Goal: Task Accomplishment & Management: Manage account settings

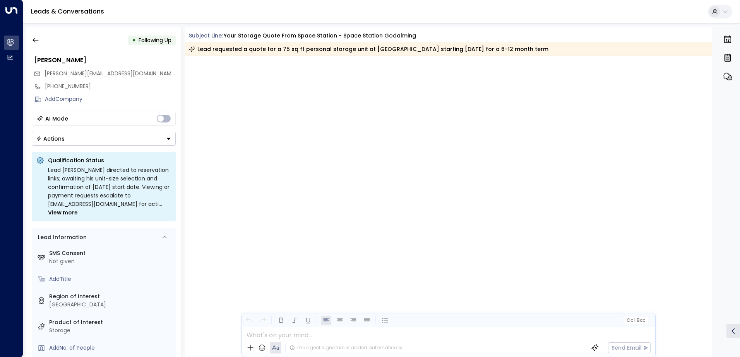
scroll to position [696, 0]
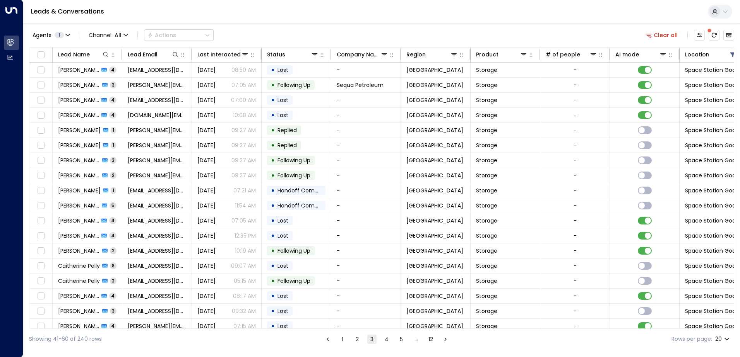
click at [343, 340] on button "1" at bounding box center [342, 339] width 9 height 9
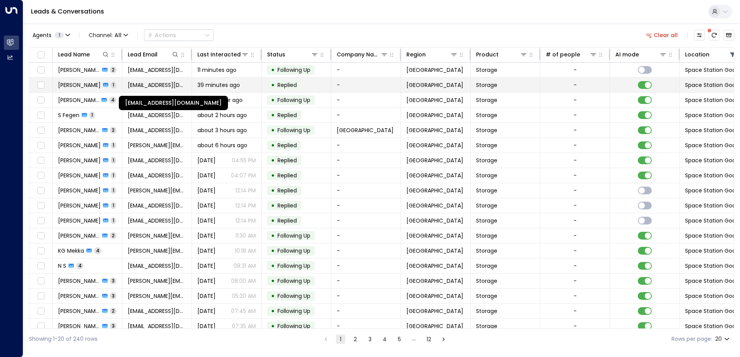
click at [140, 85] on span "[EMAIL_ADDRESS][DOMAIN_NAME]" at bounding box center [157, 85] width 58 height 8
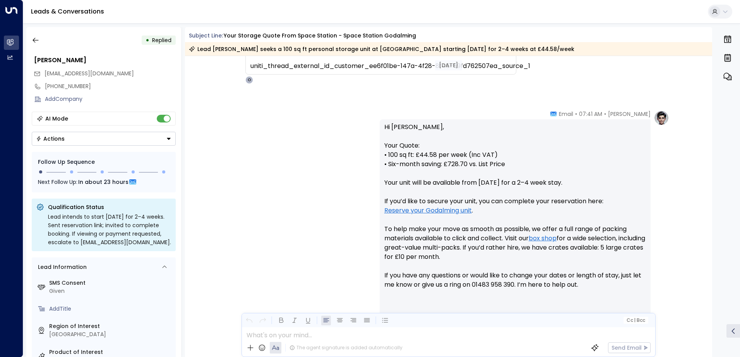
scroll to position [271, 0]
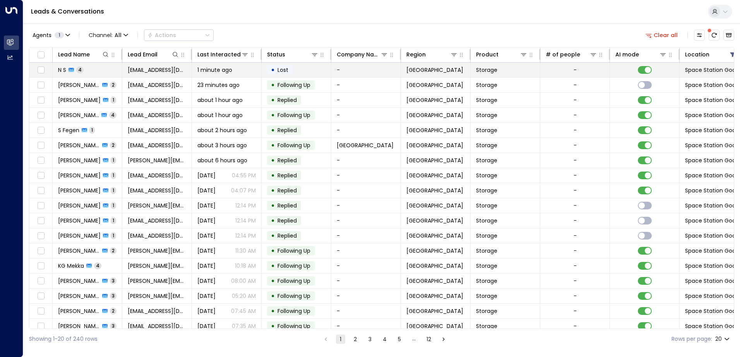
click at [279, 70] on span "Lost" at bounding box center [282, 70] width 11 height 8
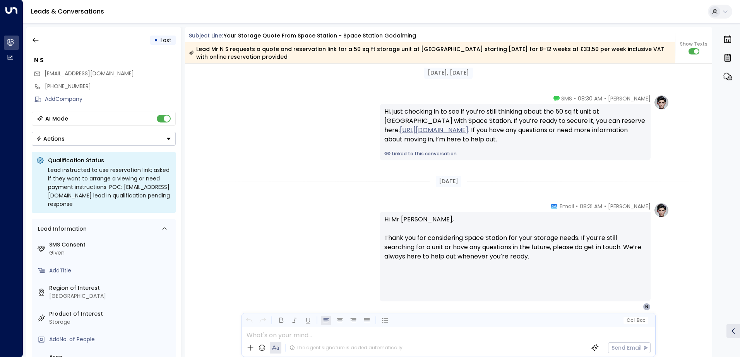
scroll to position [1083, 0]
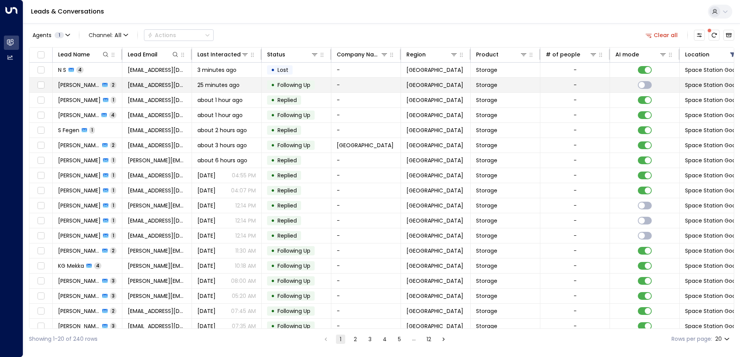
click at [234, 87] on span "25 minutes ago" at bounding box center [218, 85] width 42 height 8
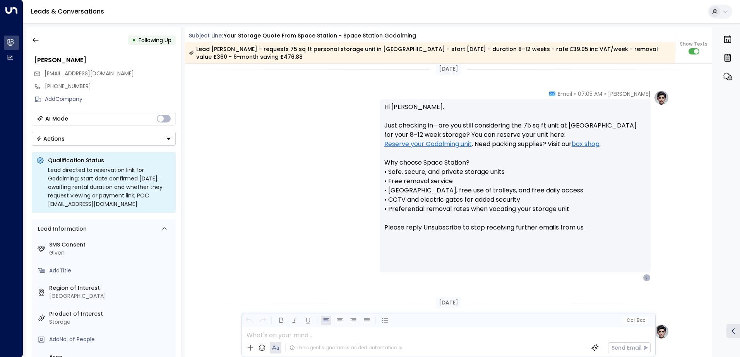
scroll to position [631, 0]
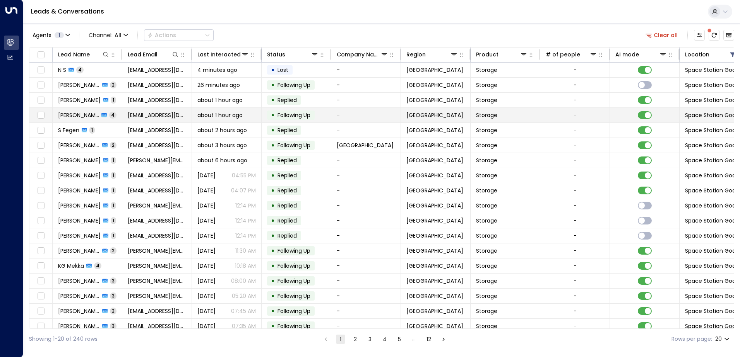
click at [79, 115] on span "[PERSON_NAME]" at bounding box center [78, 115] width 41 height 8
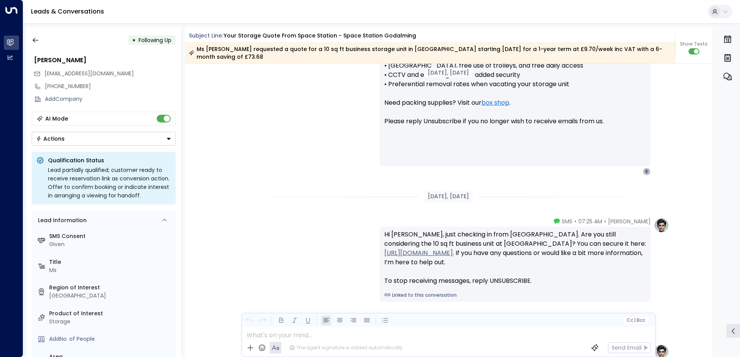
scroll to position [702, 0]
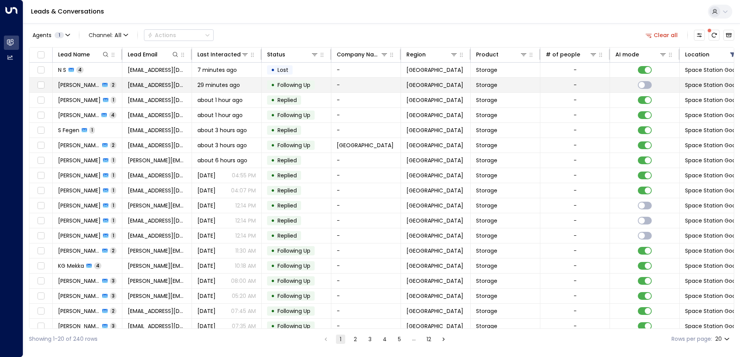
click at [79, 84] on span "[PERSON_NAME]" at bounding box center [79, 85] width 42 height 8
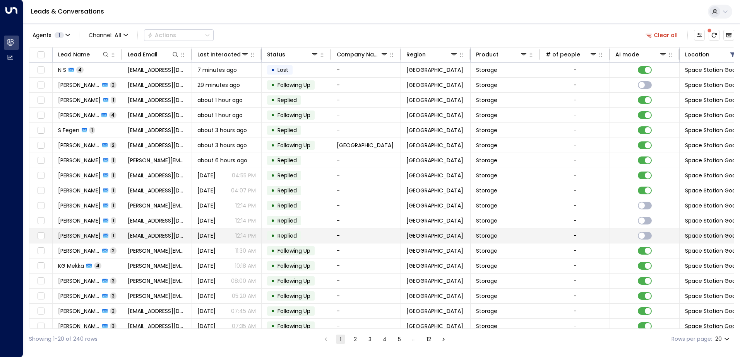
click at [77, 236] on span "[PERSON_NAME]" at bounding box center [79, 236] width 43 height 8
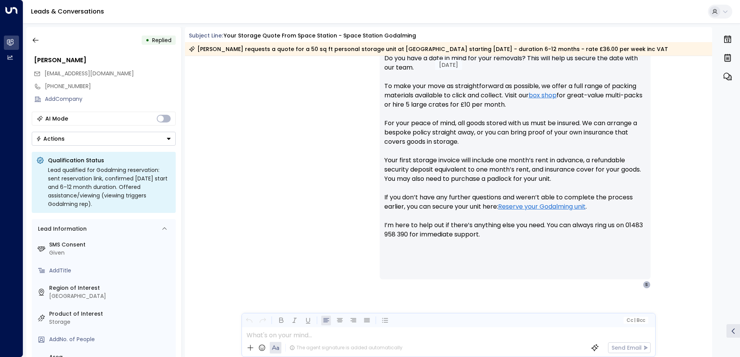
scroll to position [370, 0]
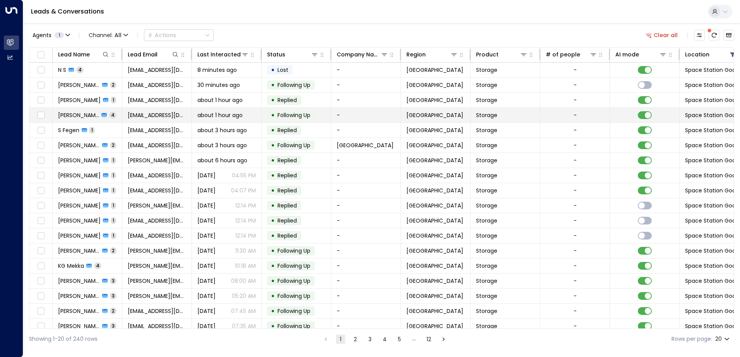
click at [109, 115] on span "4" at bounding box center [112, 115] width 7 height 7
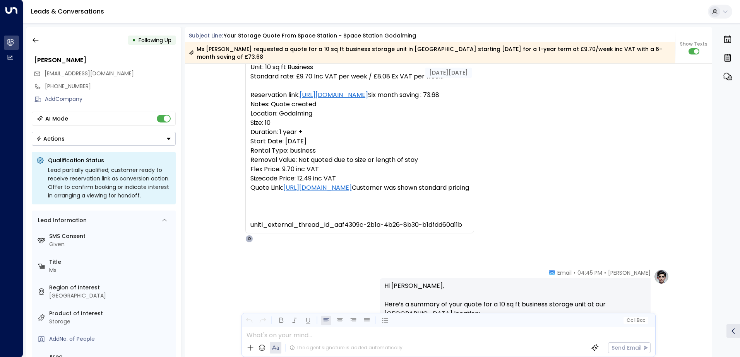
scroll to position [5, 0]
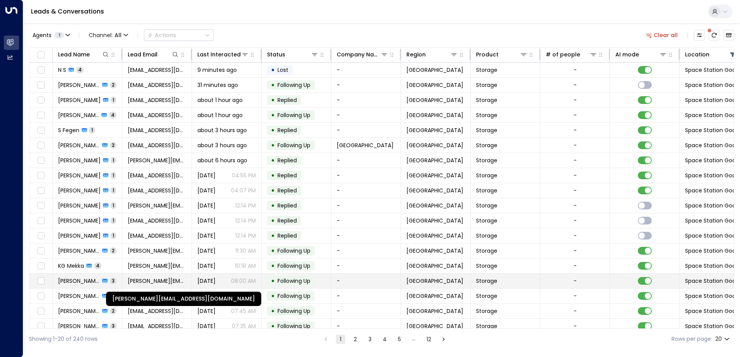
click at [144, 278] on span "[PERSON_NAME][EMAIL_ADDRESS][DOMAIN_NAME]" at bounding box center [157, 281] width 58 height 8
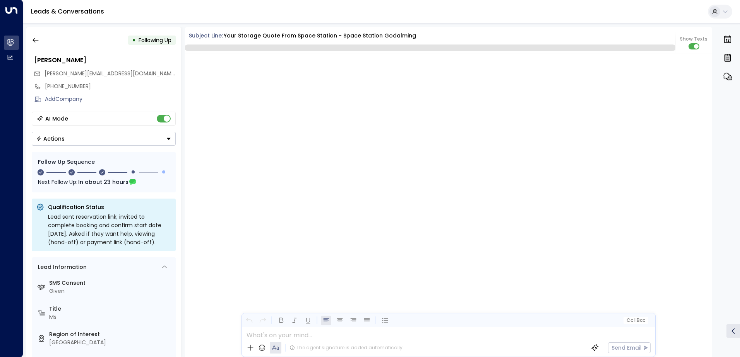
scroll to position [956, 0]
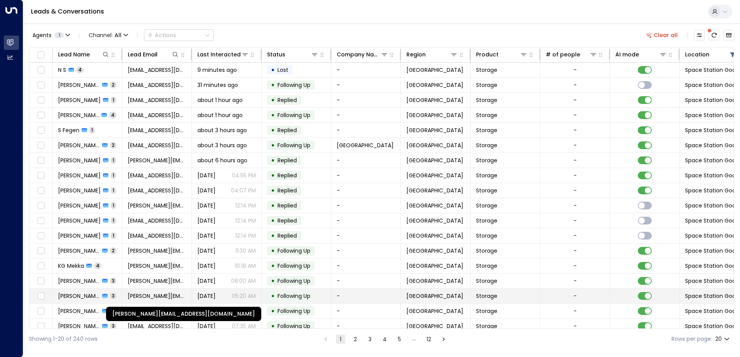
click at [144, 296] on span "[PERSON_NAME][EMAIL_ADDRESS][DOMAIN_NAME]" at bounding box center [157, 296] width 58 height 8
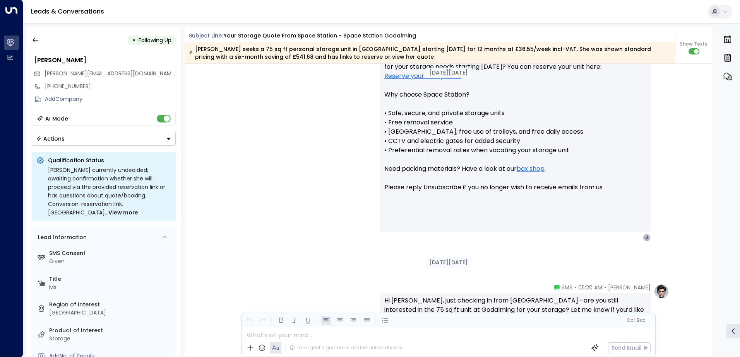
scroll to position [480, 0]
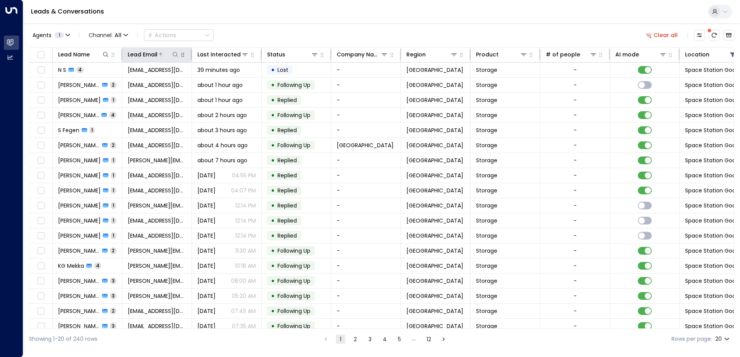
click at [175, 53] on icon at bounding box center [175, 54] width 6 height 6
click at [137, 82] on input "text" at bounding box center [175, 82] width 107 height 14
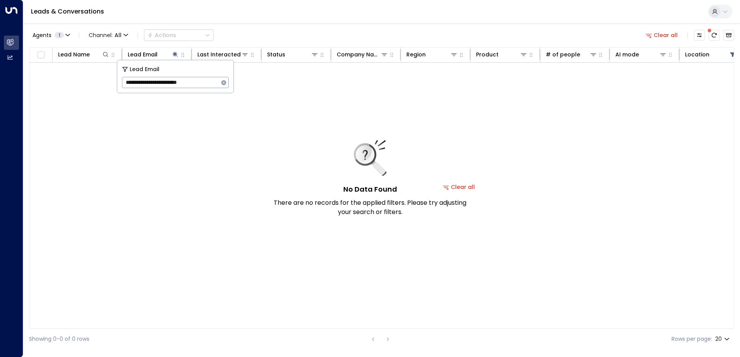
drag, startPoint x: 145, startPoint y: 84, endPoint x: 119, endPoint y: 81, distance: 26.1
click at [119, 81] on div "**********" at bounding box center [175, 76] width 116 height 32
type input "**********"
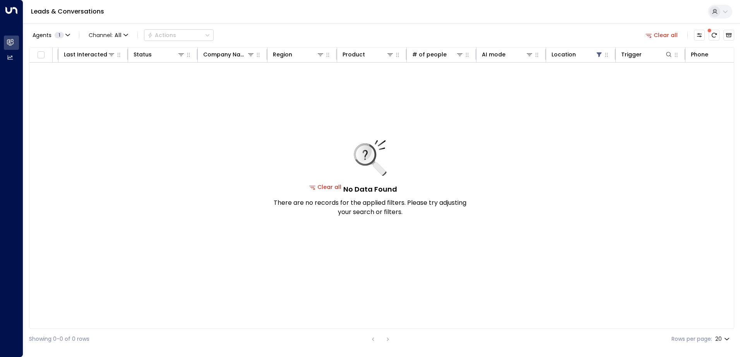
scroll to position [0, 156]
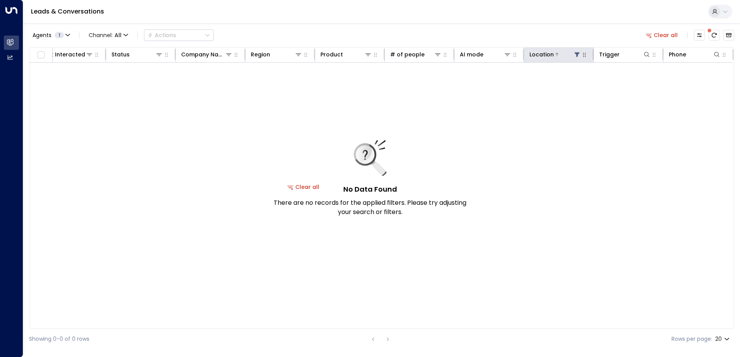
click at [578, 55] on icon at bounding box center [576, 55] width 5 height 5
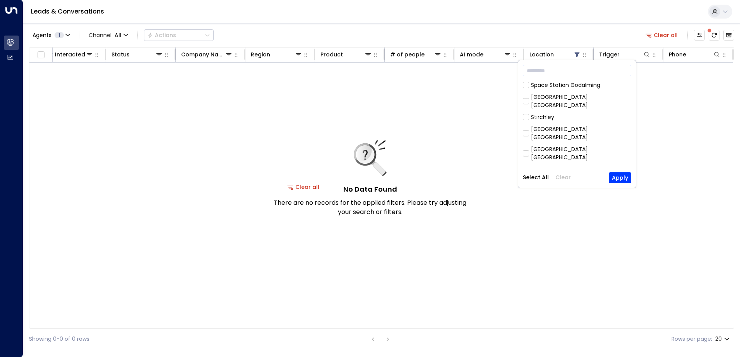
click at [532, 178] on button "Select All" at bounding box center [536, 177] width 26 height 6
click at [618, 180] on button "Apply" at bounding box center [620, 178] width 22 height 11
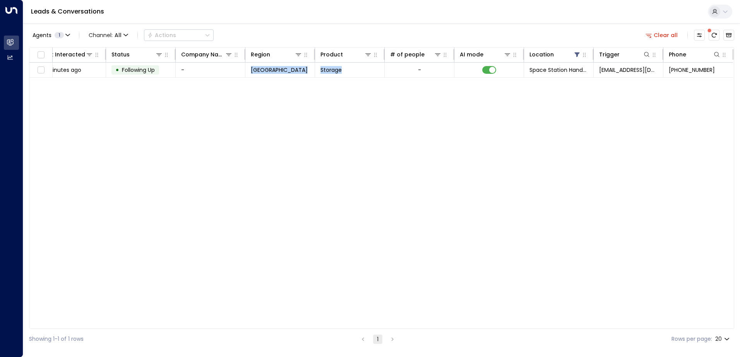
drag, startPoint x: 341, startPoint y: 326, endPoint x: 210, endPoint y: 316, distance: 131.2
click at [210, 316] on div "Lead Name Lead Email Last Interacted Status Company Name Region Product # of pe…" at bounding box center [381, 188] width 705 height 282
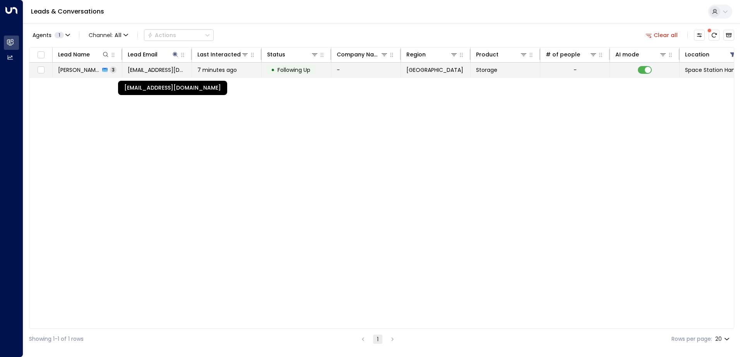
click at [138, 72] on span "[EMAIL_ADDRESS][DOMAIN_NAME]" at bounding box center [157, 70] width 58 height 8
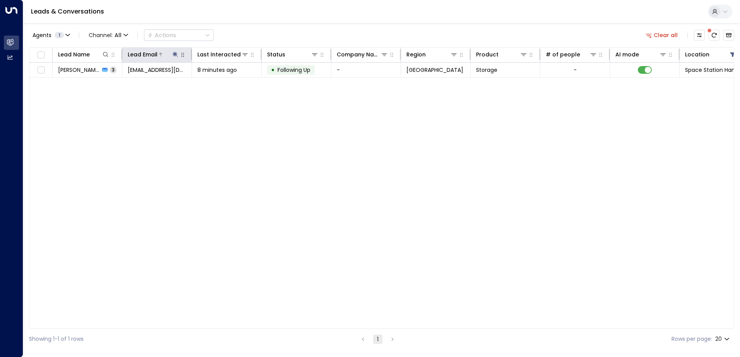
click at [174, 53] on icon at bounding box center [175, 54] width 6 height 6
drag, startPoint x: 174, startPoint y: 53, endPoint x: 147, endPoint y: 84, distance: 41.1
click at [147, 84] on input "**********" at bounding box center [170, 82] width 97 height 14
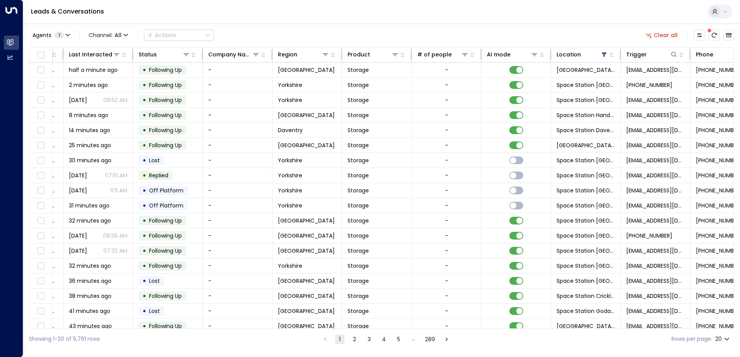
scroll to position [0, 158]
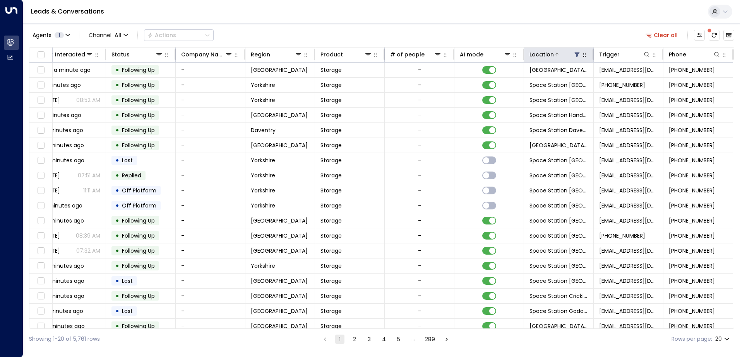
click at [574, 54] on icon at bounding box center [576, 55] width 5 height 5
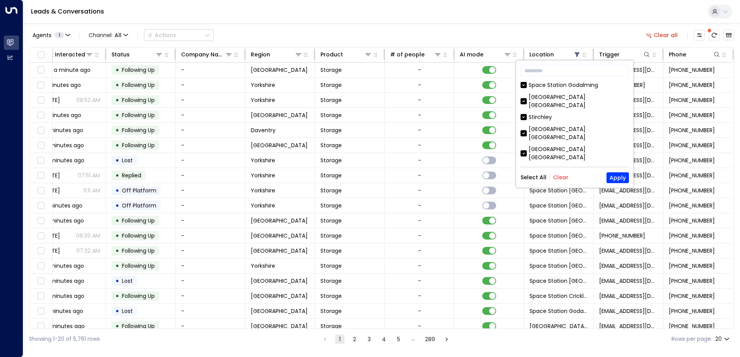
click at [559, 179] on button "Clear" at bounding box center [560, 177] width 15 height 6
click at [615, 178] on button "Apply" at bounding box center [617, 178] width 22 height 11
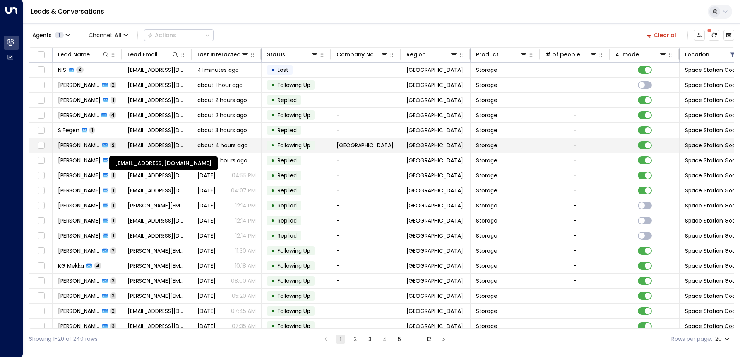
click at [150, 142] on span "[EMAIL_ADDRESS][DOMAIN_NAME]" at bounding box center [157, 146] width 58 height 8
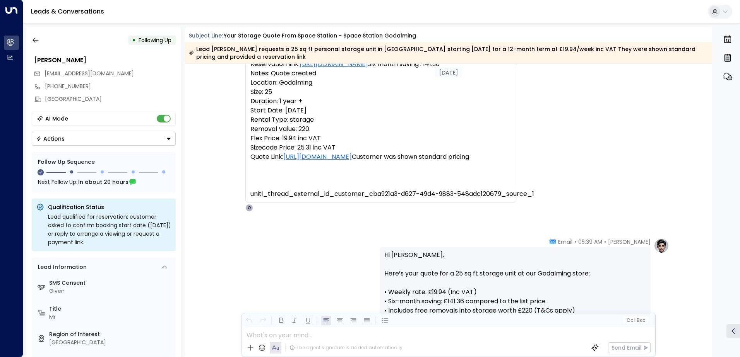
scroll to position [116, 0]
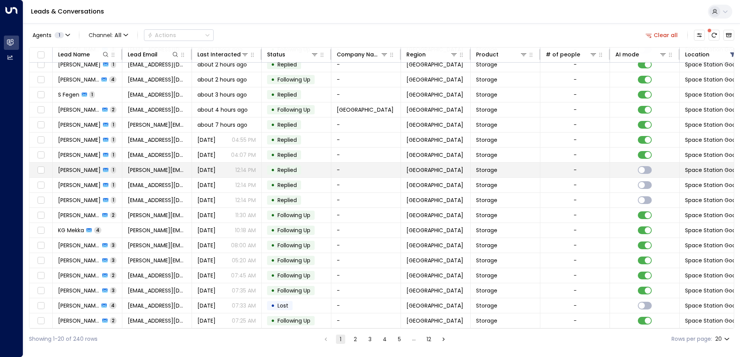
scroll to position [38, 0]
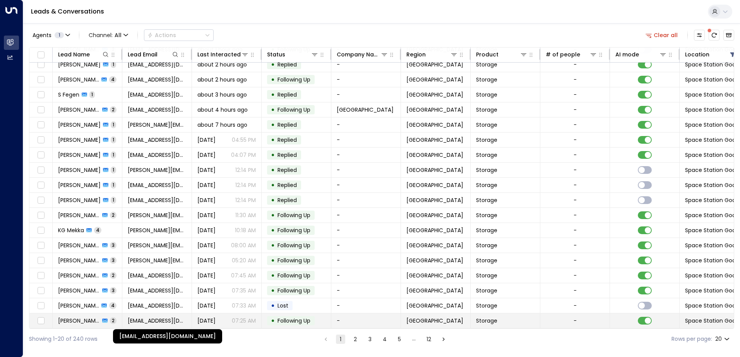
click at [147, 320] on span "[EMAIL_ADDRESS][DOMAIN_NAME]" at bounding box center [157, 321] width 58 height 8
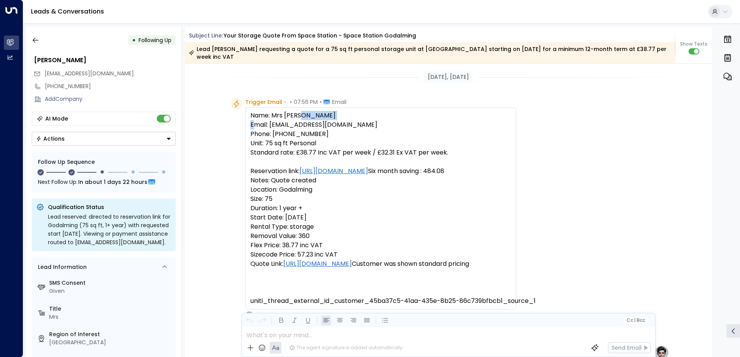
drag, startPoint x: 343, startPoint y: 116, endPoint x: 301, endPoint y: 115, distance: 41.4
click at [301, 115] on pre "Name: Mrs [PERSON_NAME] Email: [EMAIL_ADDRESS][DOMAIN_NAME] Phone: [PHONE_NUMBE…" at bounding box center [380, 208] width 261 height 195
copy pre "Komodromou"
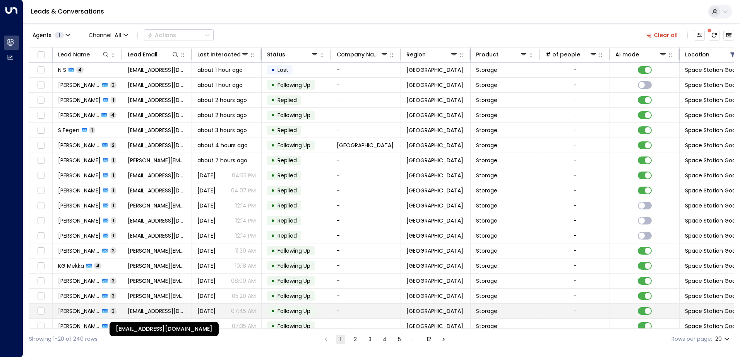
click at [135, 311] on span "[EMAIL_ADDRESS][DOMAIN_NAME]" at bounding box center [157, 312] width 58 height 8
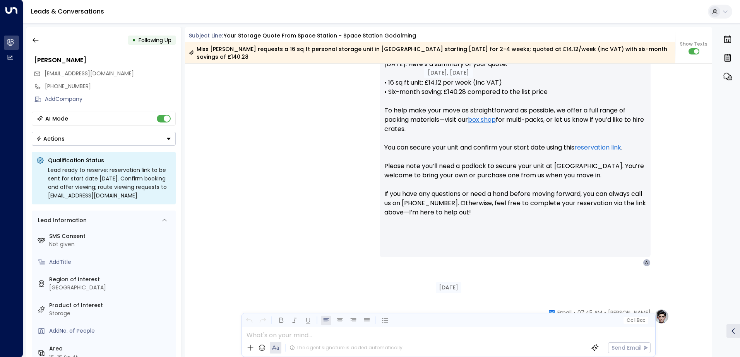
scroll to position [348, 0]
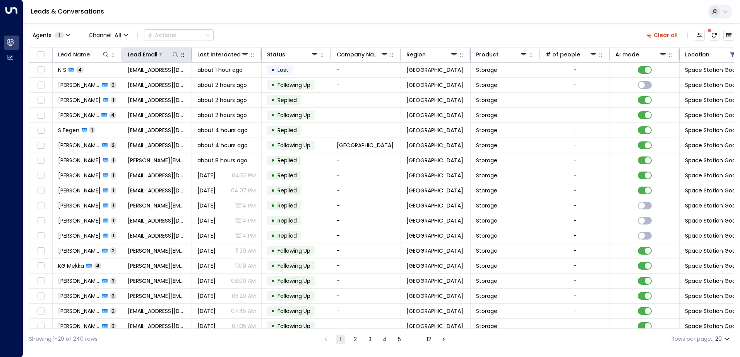
click at [175, 55] on icon at bounding box center [175, 54] width 6 height 6
click at [142, 83] on input "text" at bounding box center [175, 82] width 107 height 14
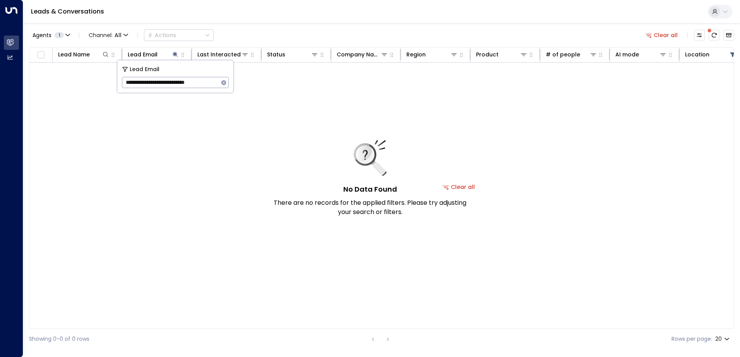
click at [144, 85] on input "**********" at bounding box center [170, 82] width 97 height 14
type input "**********"
click at [732, 54] on icon at bounding box center [732, 55] width 5 height 5
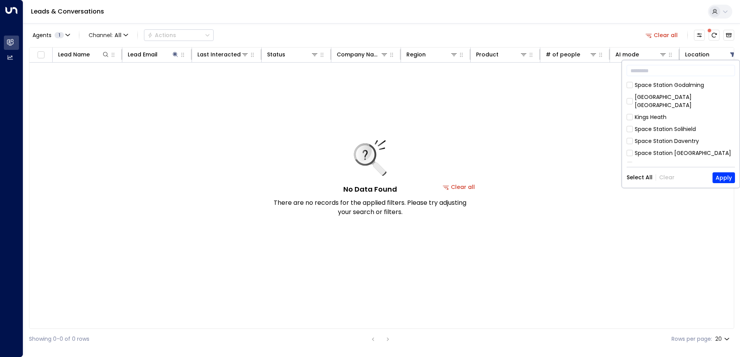
click at [642, 177] on button "Select All" at bounding box center [639, 177] width 26 height 6
click at [724, 178] on button "Apply" at bounding box center [723, 178] width 22 height 11
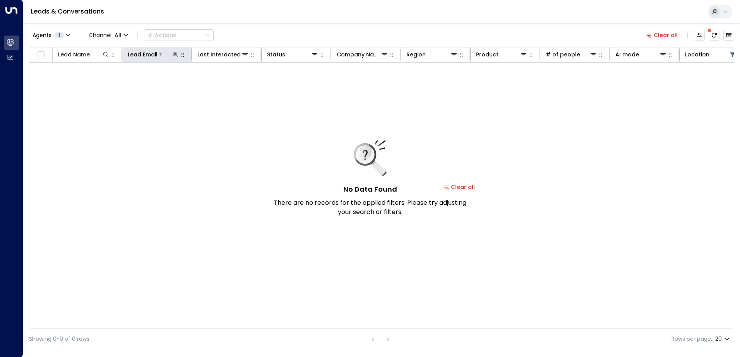
click at [175, 53] on icon at bounding box center [175, 54] width 5 height 5
click at [125, 83] on input "**********" at bounding box center [170, 82] width 97 height 14
click at [732, 54] on icon at bounding box center [732, 55] width 5 height 5
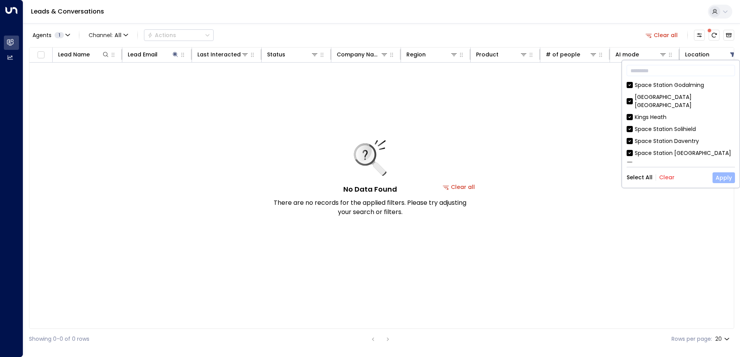
click at [722, 179] on button "Apply" at bounding box center [723, 178] width 22 height 11
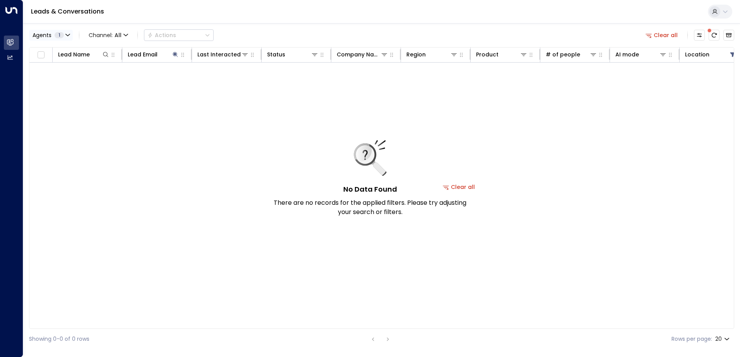
click at [66, 32] on button "Agents 1" at bounding box center [51, 35] width 44 height 11
click at [66, 32] on div at bounding box center [370, 178] width 740 height 357
click at [175, 58] on div "Lead Email" at bounding box center [153, 54] width 51 height 9
click at [176, 53] on icon at bounding box center [175, 54] width 5 height 5
click at [225, 83] on icon "button" at bounding box center [223, 82] width 5 height 5
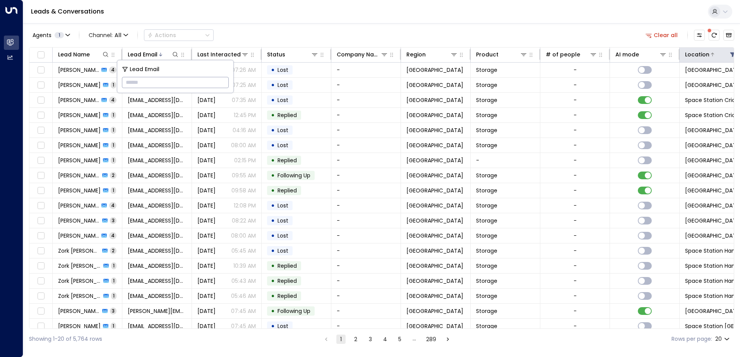
click at [731, 53] on icon at bounding box center [732, 55] width 5 height 5
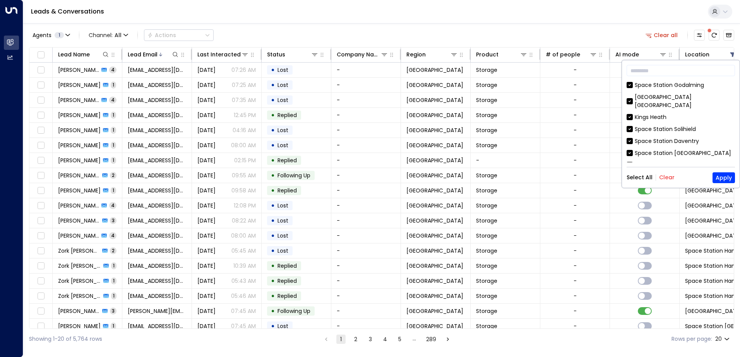
click at [665, 179] on button "Clear" at bounding box center [666, 177] width 15 height 6
click at [725, 177] on button "Apply" at bounding box center [723, 178] width 22 height 11
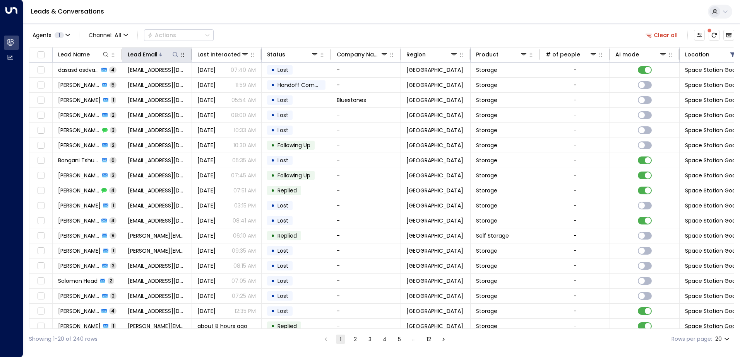
click at [175, 53] on icon at bounding box center [175, 54] width 6 height 6
click at [147, 81] on input "text" at bounding box center [175, 82] width 107 height 14
type input "**********"
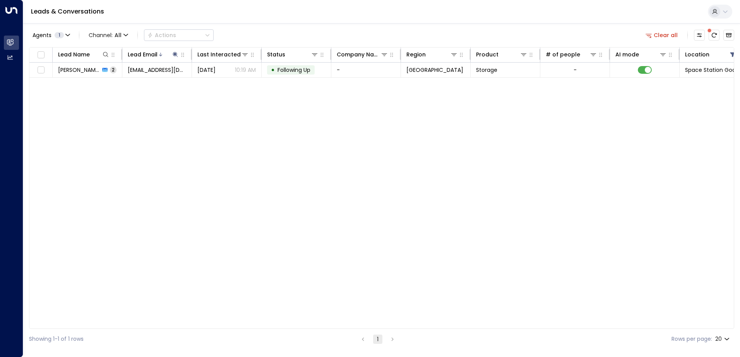
click at [208, 110] on div "Lead Name Lead Email Last Interacted Status Company Name Region Product # of pe…" at bounding box center [381, 188] width 705 height 282
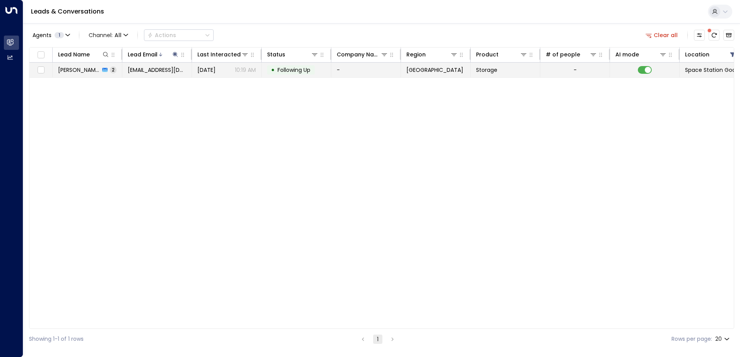
click at [285, 71] on span "Following Up" at bounding box center [293, 70] width 33 height 8
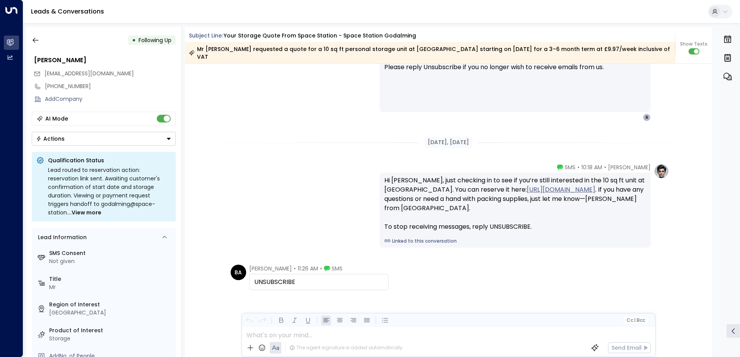
scroll to position [810, 0]
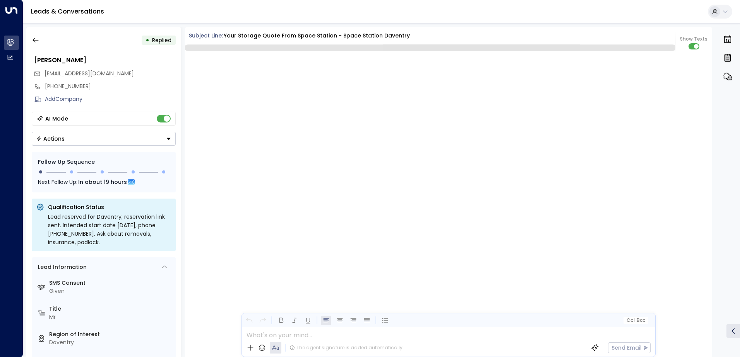
scroll to position [1018, 0]
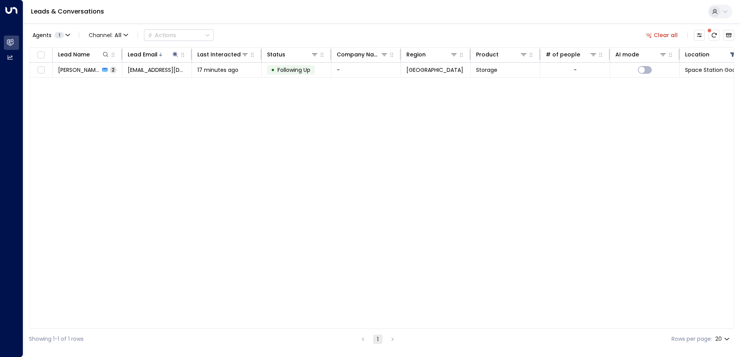
click at [213, 137] on div "Lead Name Lead Email Last Interacted Status Company Name Region Product # of pe…" at bounding box center [381, 188] width 705 height 282
click at [176, 54] on icon at bounding box center [175, 54] width 5 height 5
click at [224, 82] on icon "button" at bounding box center [224, 83] width 6 height 6
click at [225, 148] on div "Lead Name Lead Email Last Interacted Status Company Name Region Product # of pe…" at bounding box center [381, 188] width 705 height 282
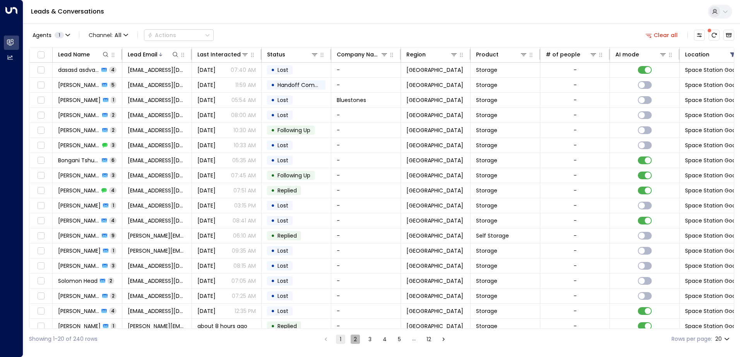
click at [354, 341] on button "2" at bounding box center [354, 339] width 9 height 9
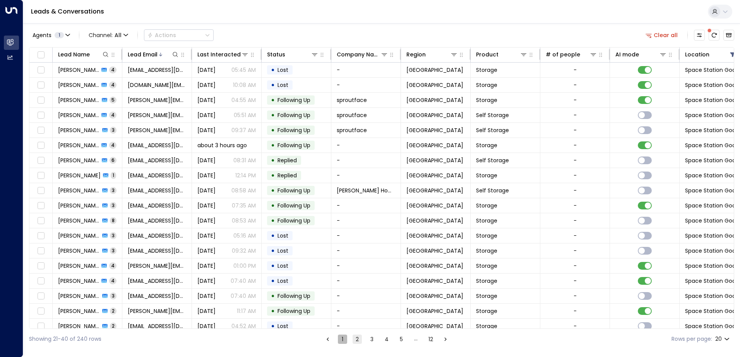
click at [340, 340] on button "1" at bounding box center [342, 339] width 9 height 9
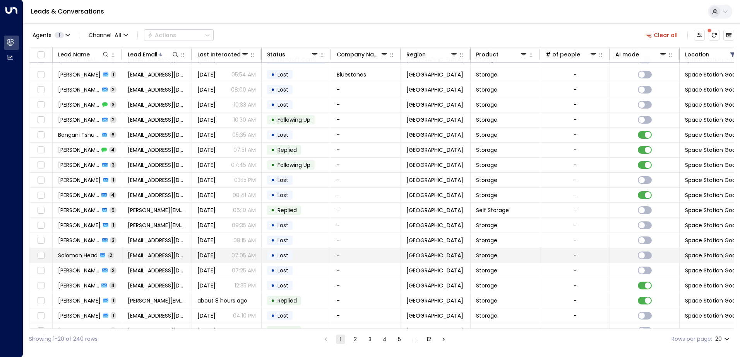
scroll to position [38, 0]
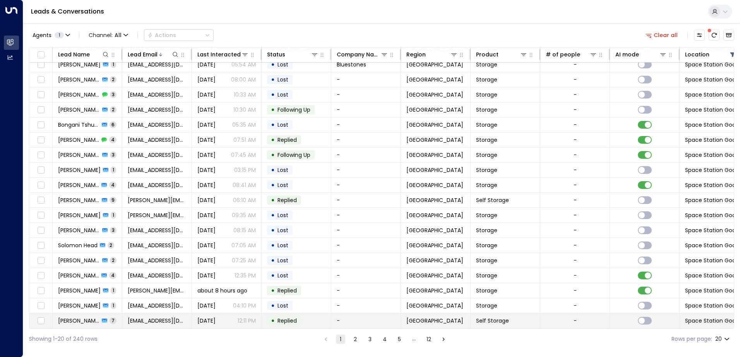
click at [80, 318] on span "[PERSON_NAME]" at bounding box center [78, 321] width 41 height 8
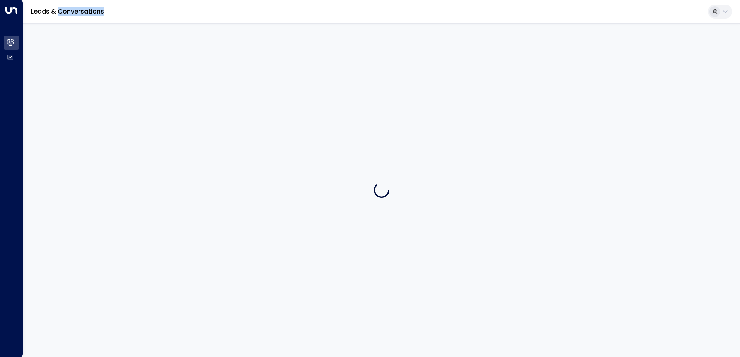
click at [80, 318] on div at bounding box center [381, 190] width 716 height 334
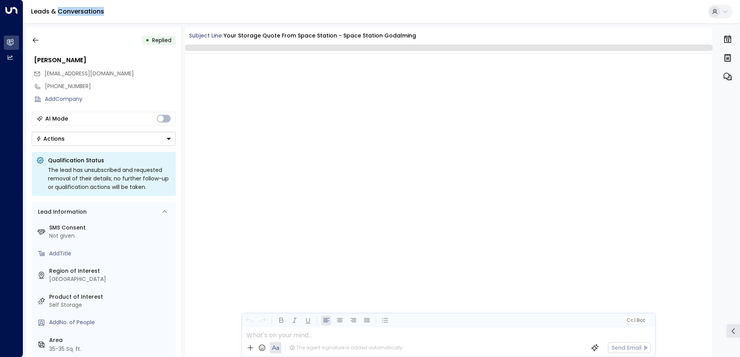
scroll to position [941, 0]
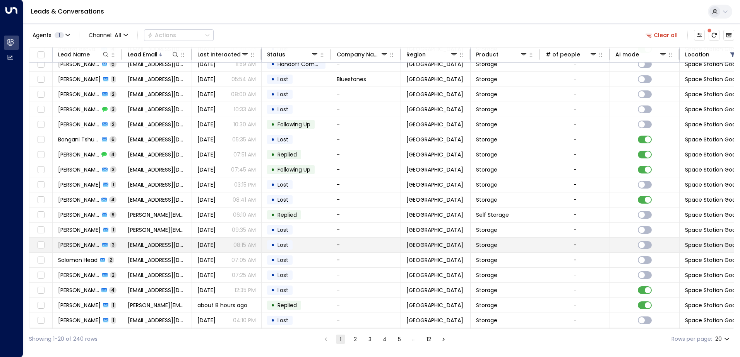
scroll to position [38, 0]
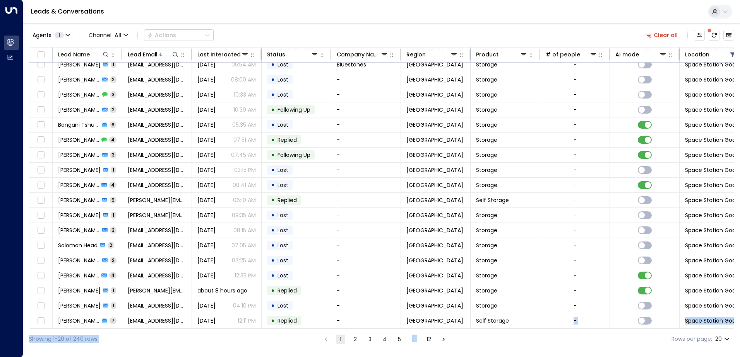
drag, startPoint x: 533, startPoint y: 329, endPoint x: 538, endPoint y: 328, distance: 5.6
click at [538, 328] on div "Agents 1 Channel: All Actions Clear all Lead Name Lead Email Last Interacted St…" at bounding box center [381, 186] width 705 height 327
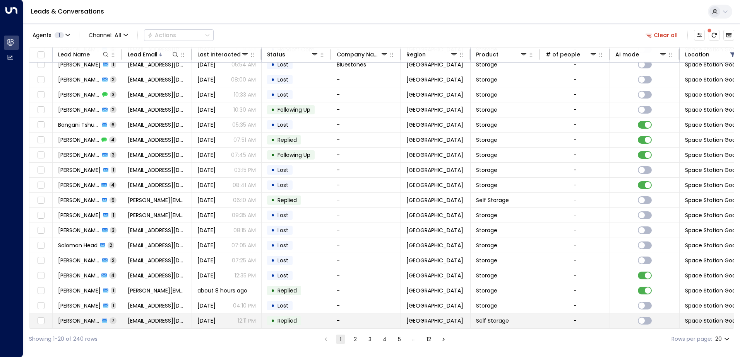
click at [280, 321] on span "Replied" at bounding box center [286, 321] width 19 height 8
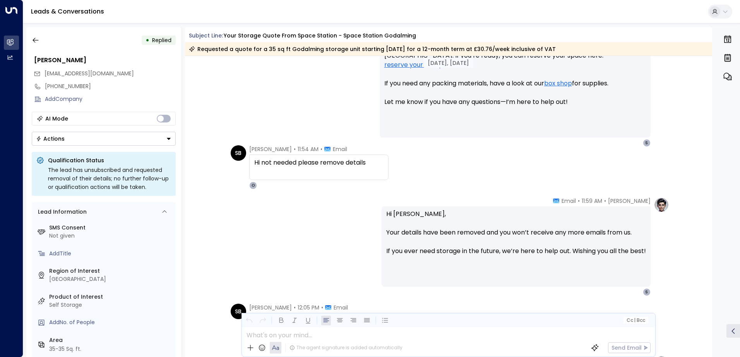
scroll to position [942, 0]
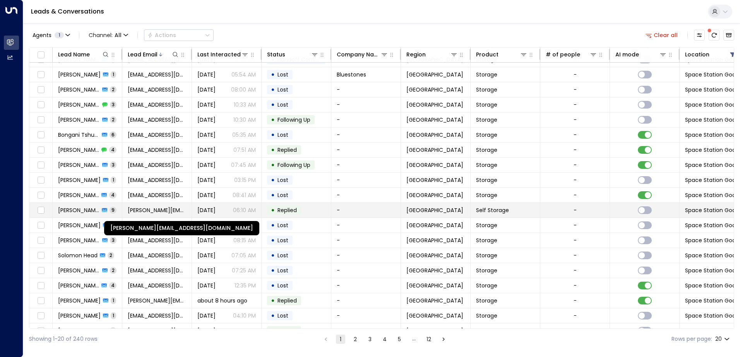
scroll to position [38, 0]
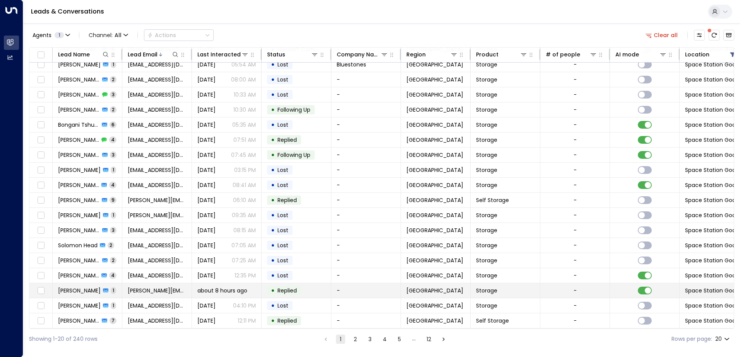
click at [227, 287] on span "about 8 hours ago" at bounding box center [222, 291] width 50 height 8
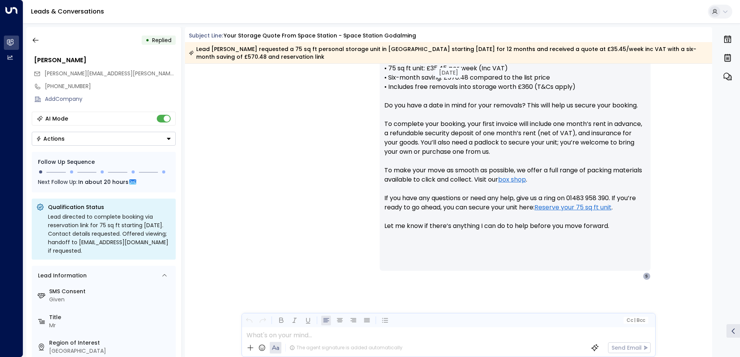
scroll to position [332, 0]
